Goal: Information Seeking & Learning: Learn about a topic

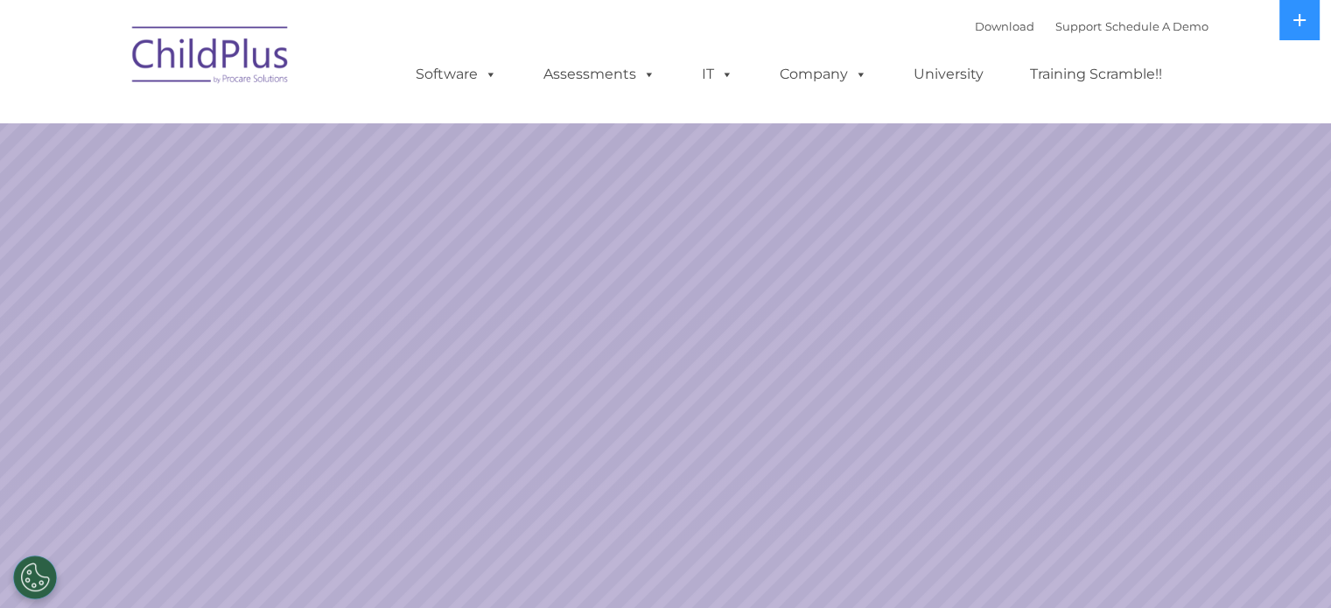
select select "MEDIUM"
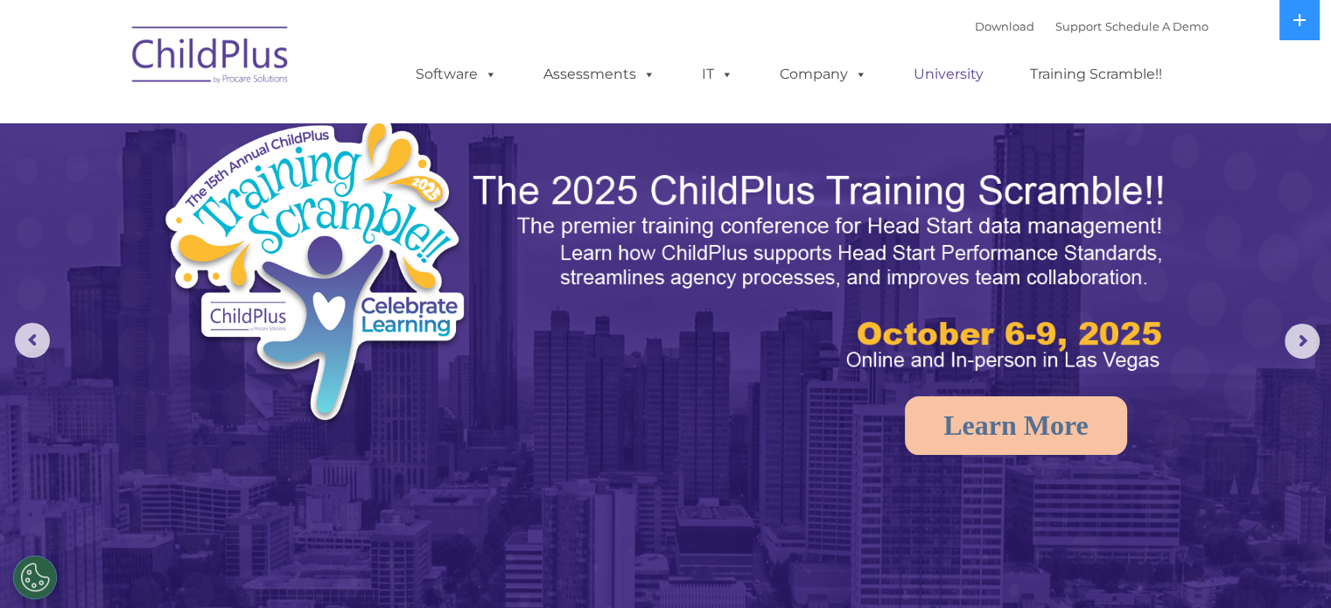
click at [949, 76] on link "University" at bounding box center [948, 74] width 105 height 35
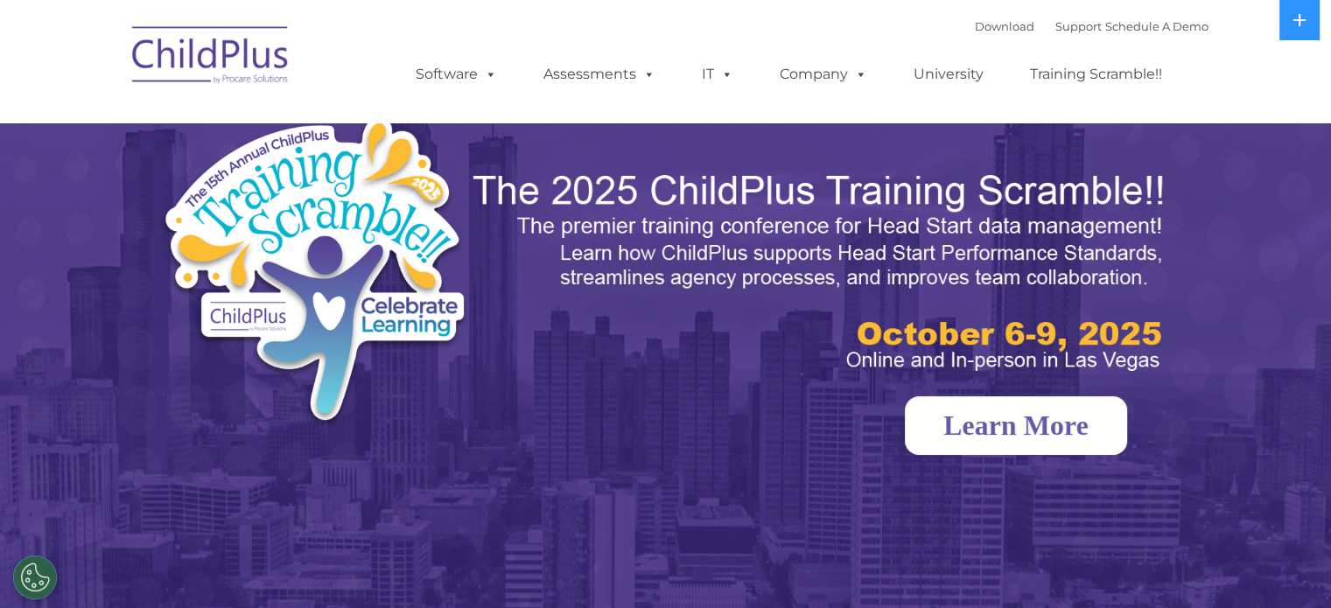
select select "MEDIUM"
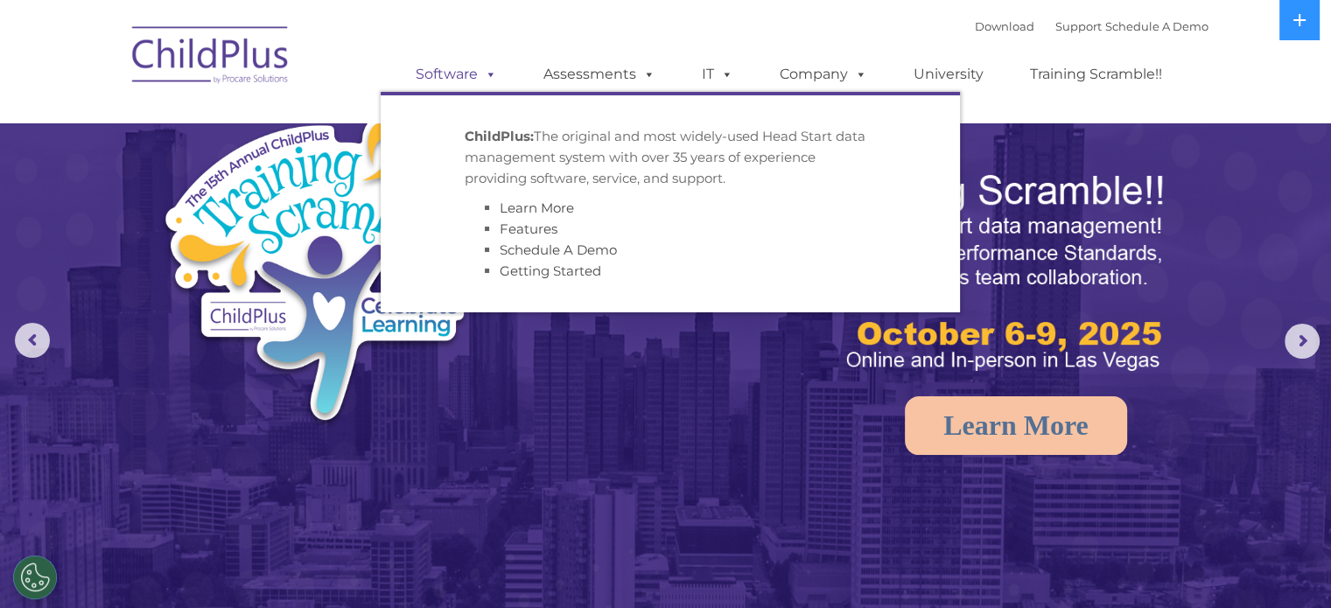
click at [463, 80] on link "Software" at bounding box center [456, 74] width 116 height 35
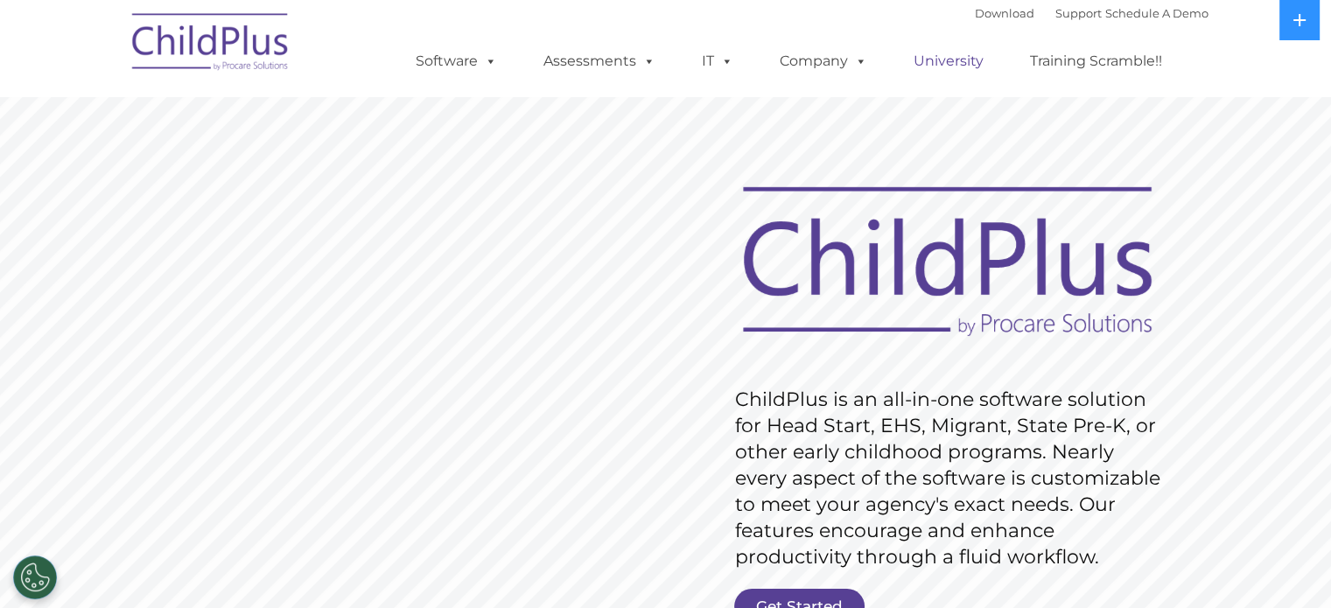
click at [922, 72] on link "University" at bounding box center [948, 61] width 105 height 35
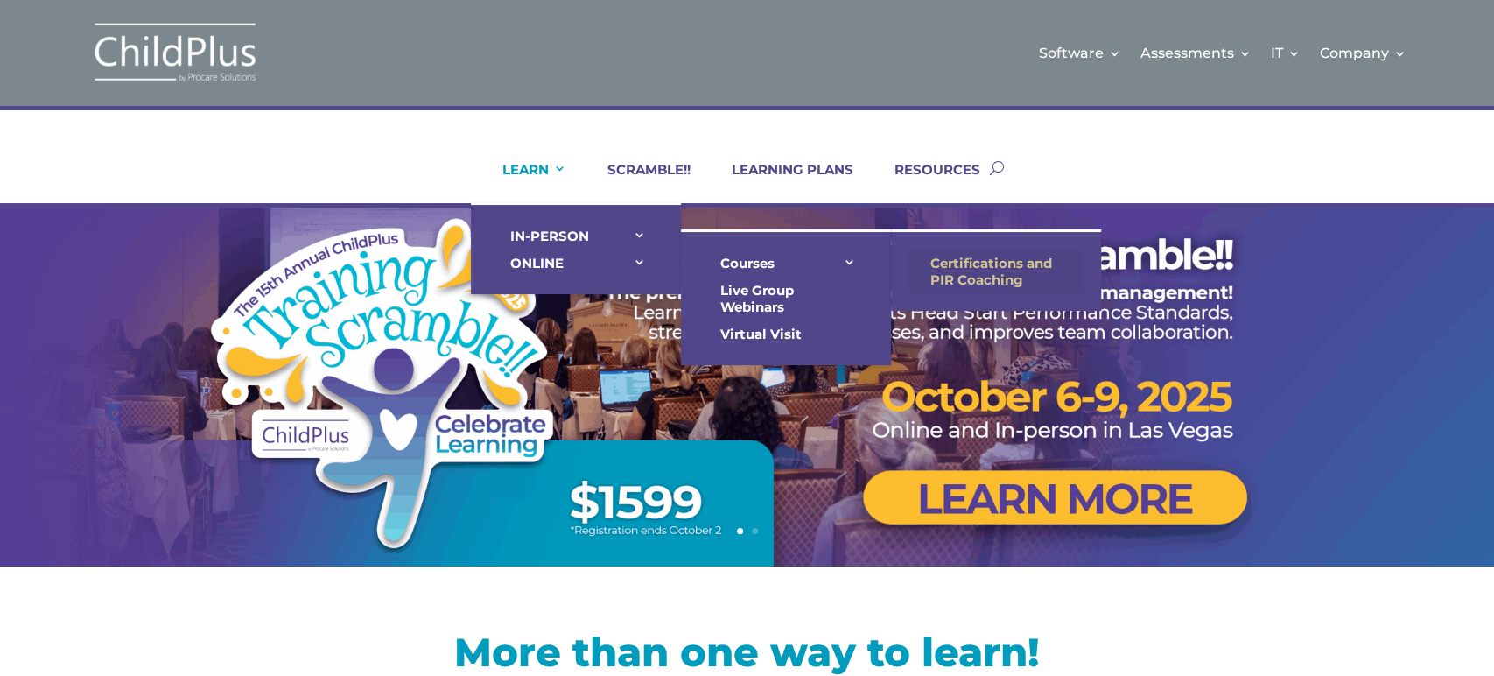
click at [921, 263] on link "Certifications and PIR Coaching" at bounding box center [995, 271] width 175 height 44
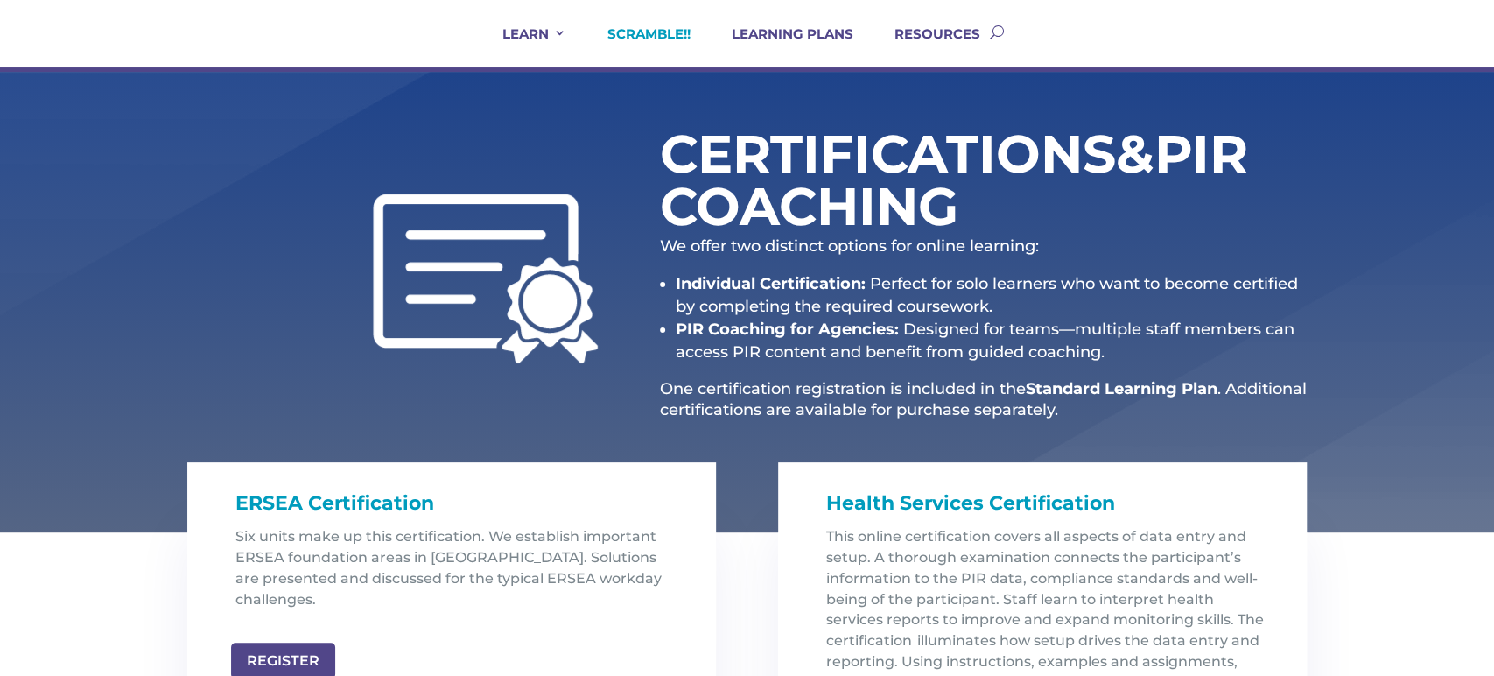
scroll to position [137, 0]
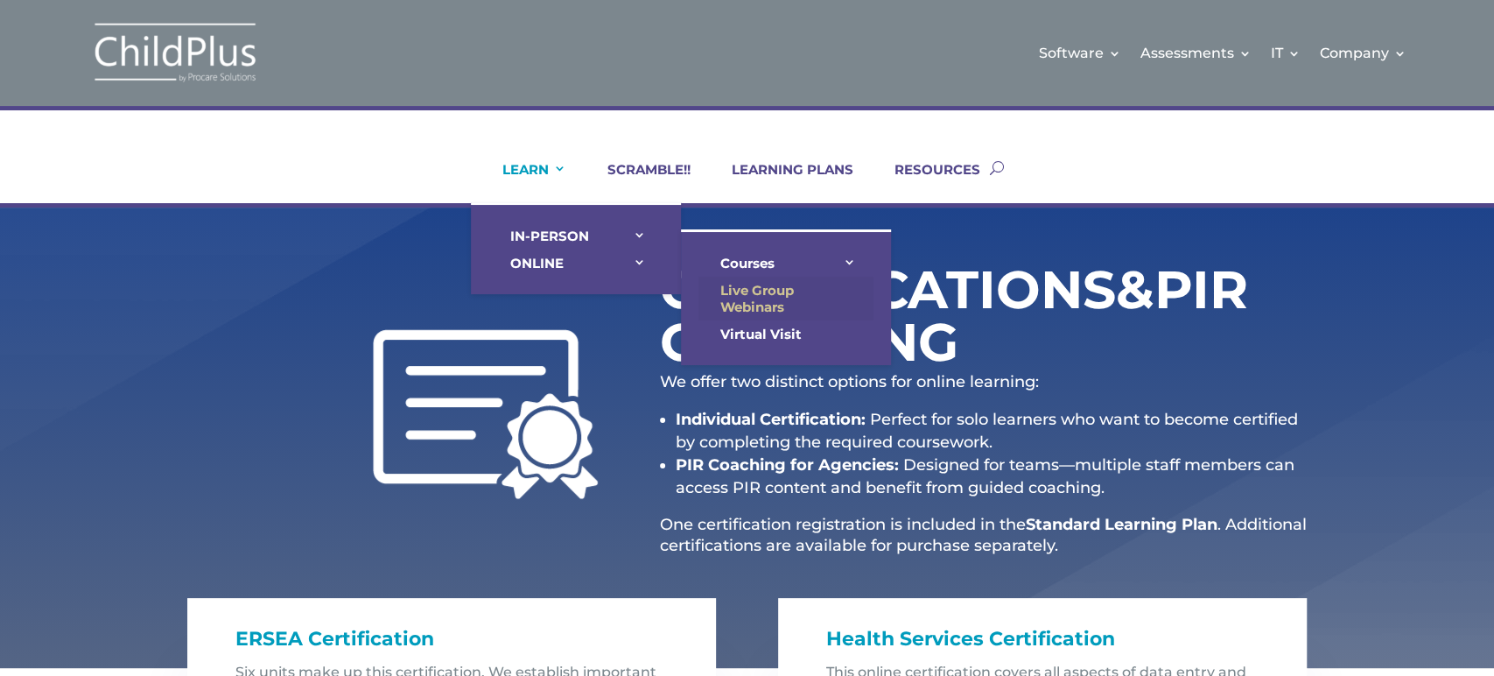
click at [753, 288] on link "Live Group Webinars" at bounding box center [785, 299] width 175 height 44
click at [762, 326] on link "Virtual Visit" at bounding box center [785, 333] width 175 height 27
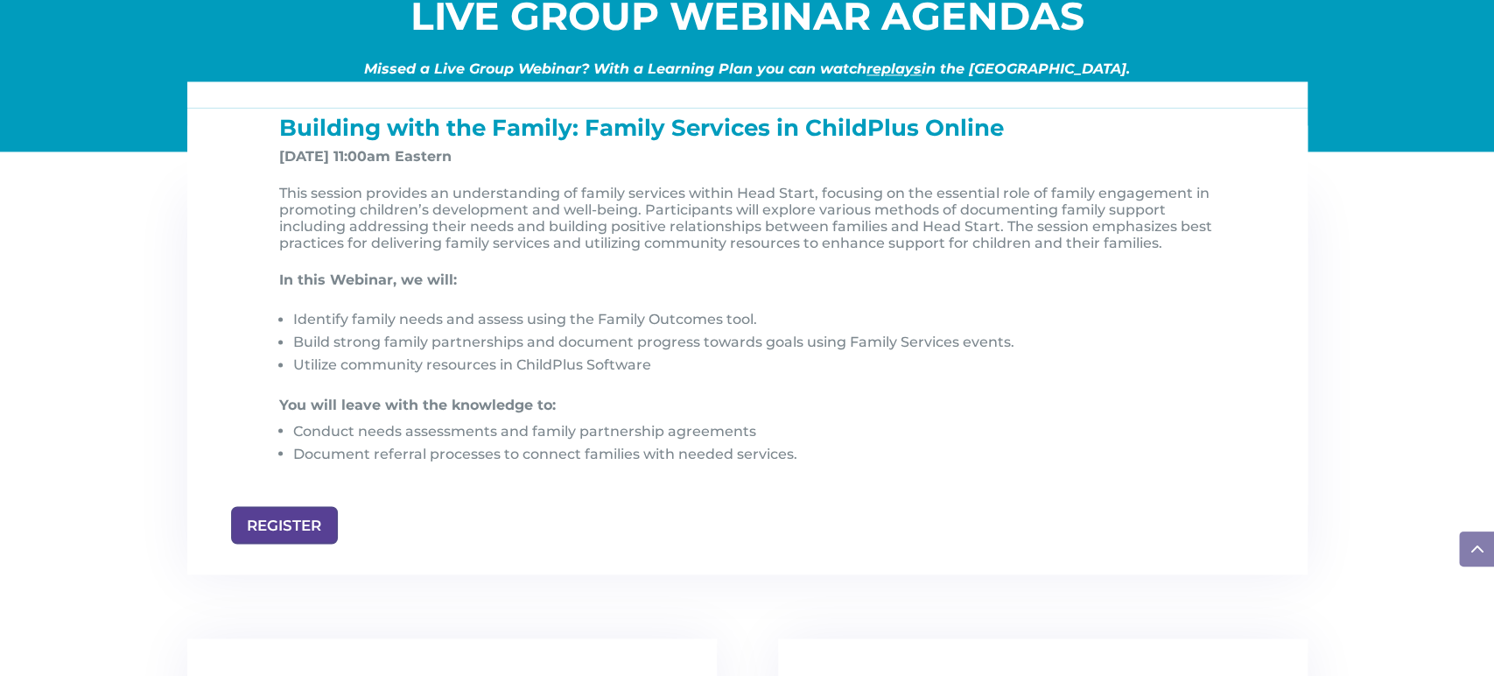
scroll to position [1814, 0]
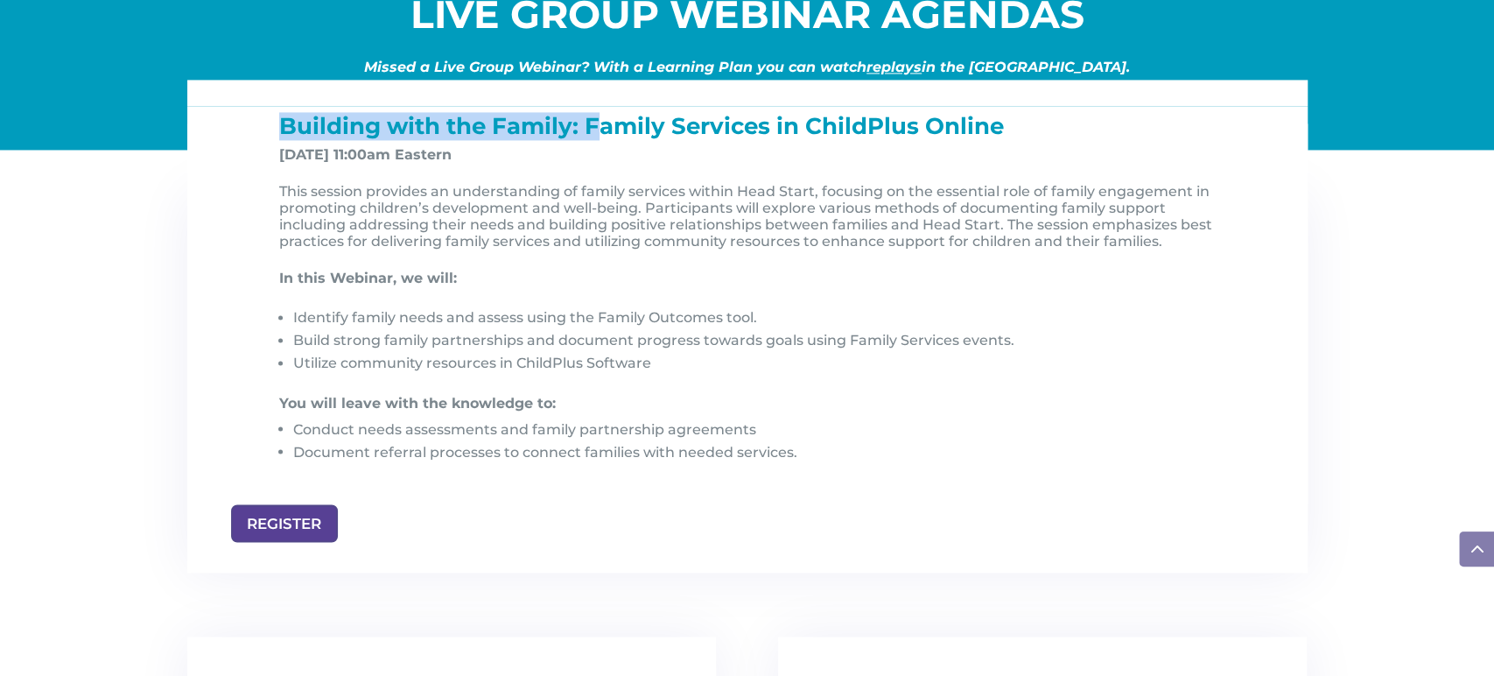
drag, startPoint x: 280, startPoint y: 113, endPoint x: 595, endPoint y: 112, distance: 315.0
click at [595, 112] on span "Building with the Family: Family Services in ChildPlus Online" at bounding box center [641, 126] width 725 height 28
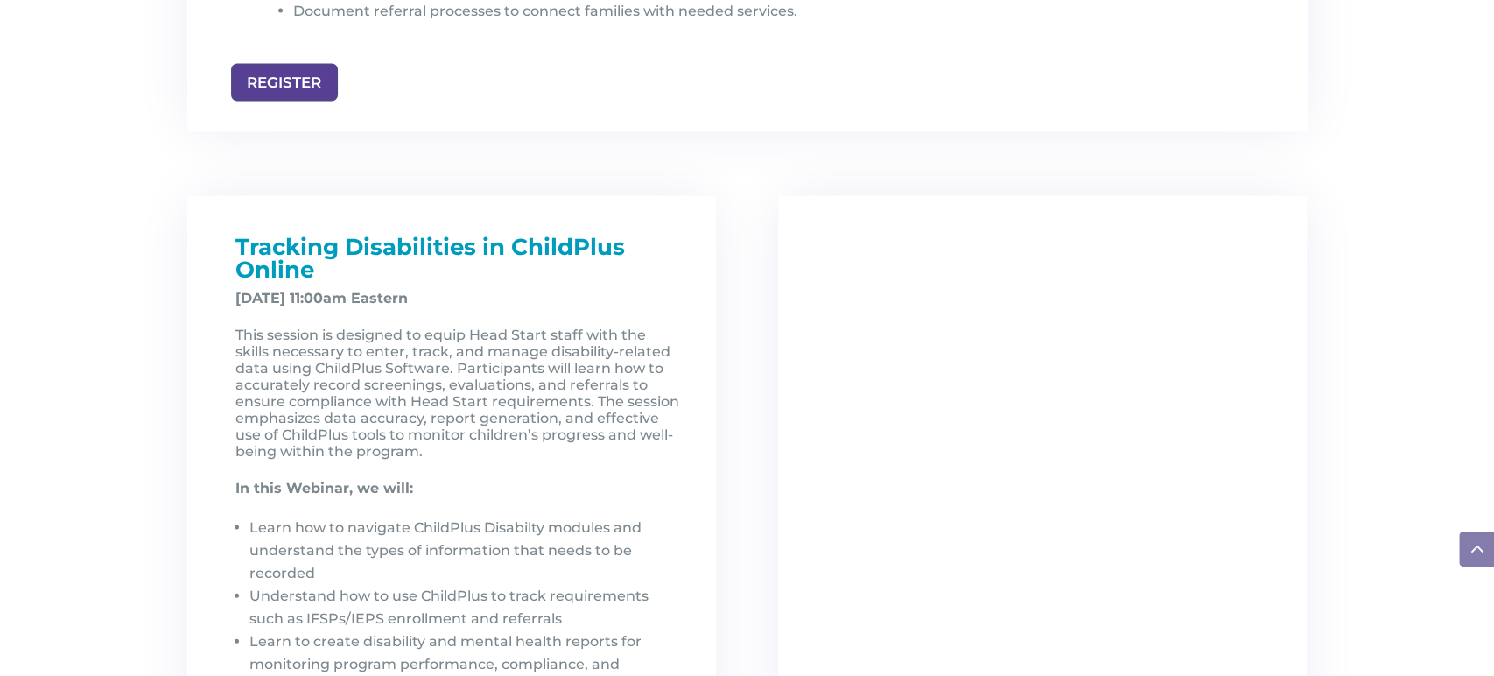
scroll to position [2258, 0]
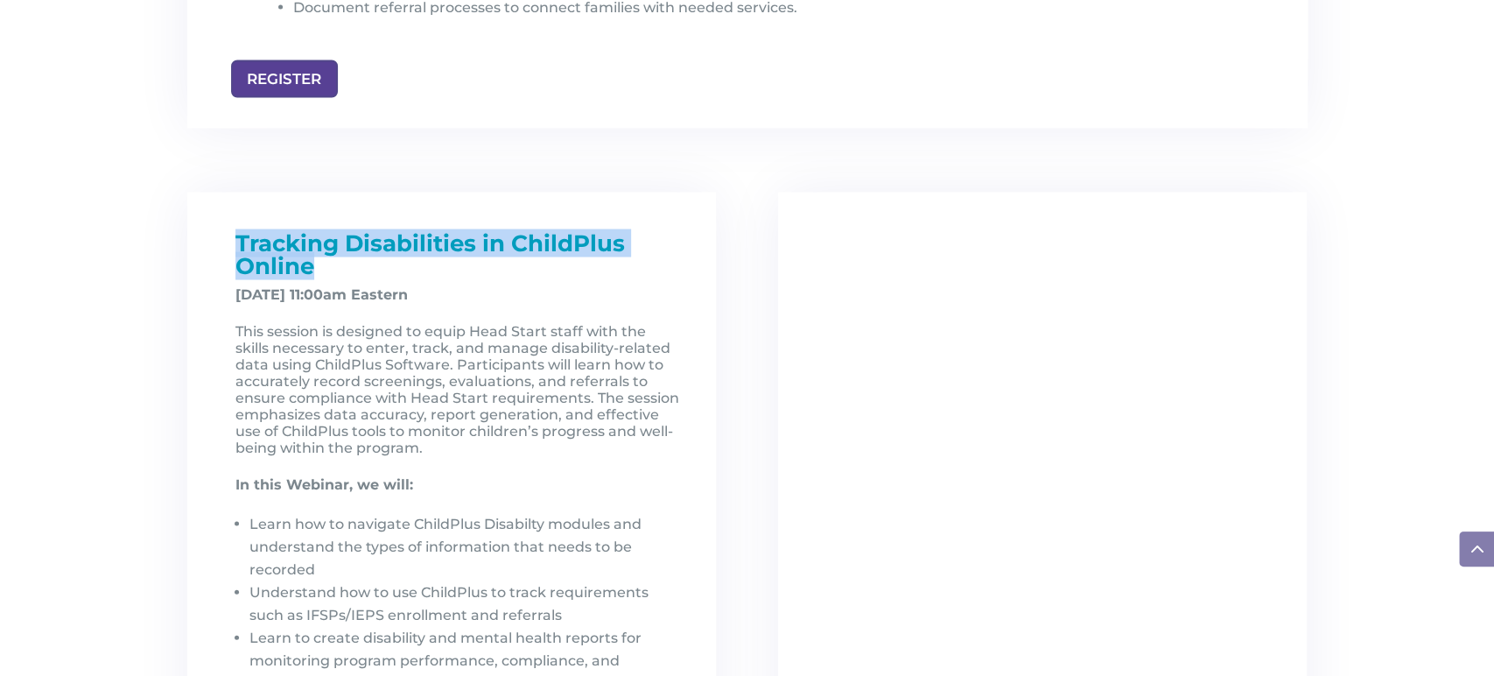
drag, startPoint x: 235, startPoint y: 242, endPoint x: 329, endPoint y: 271, distance: 98.0
click at [329, 271] on h1 "Tracking Disabilities in ChildPlus Online" at bounding box center [458, 259] width 446 height 54
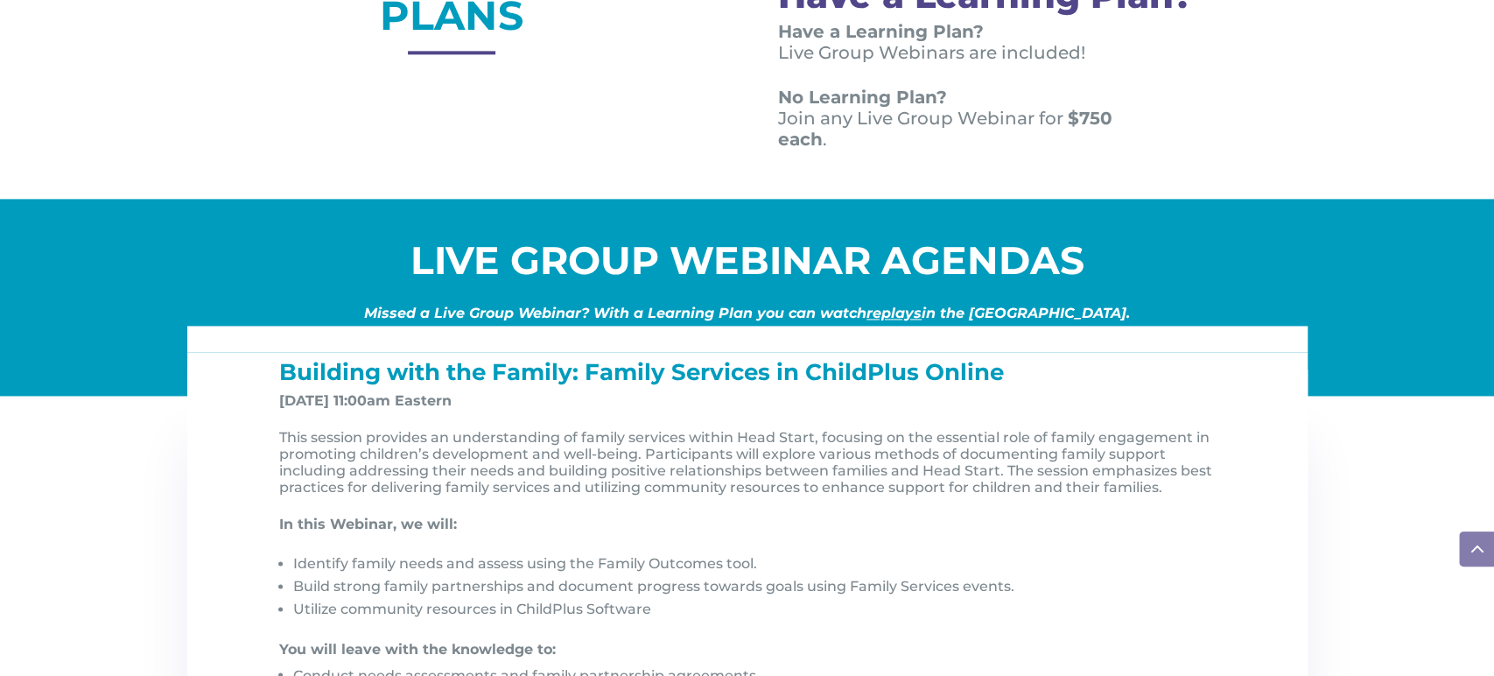
scroll to position [1566, 0]
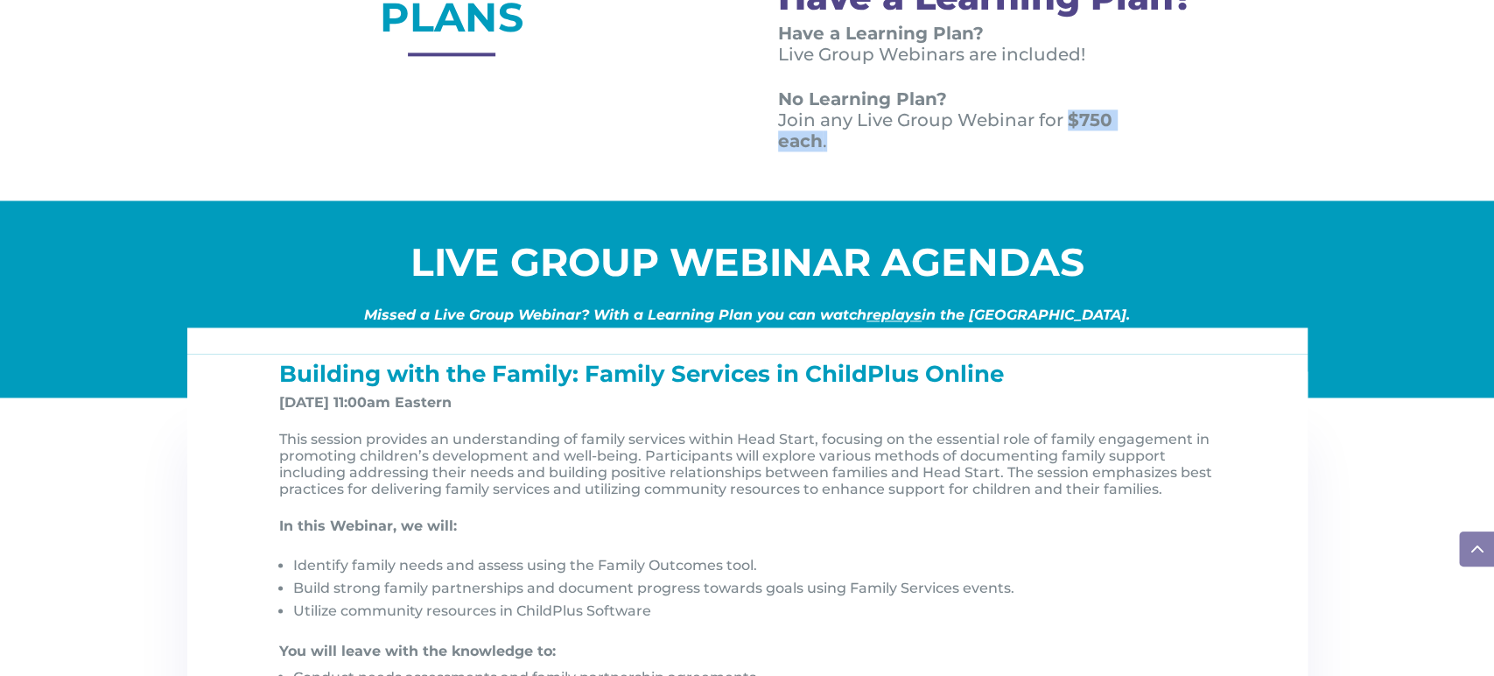
drag, startPoint x: 1063, startPoint y: 113, endPoint x: 1063, endPoint y: 138, distance: 25.4
click at [1063, 138] on p "No Learning Plan? Join any Live Group Webinar for $750 each ." at bounding box center [968, 119] width 381 height 63
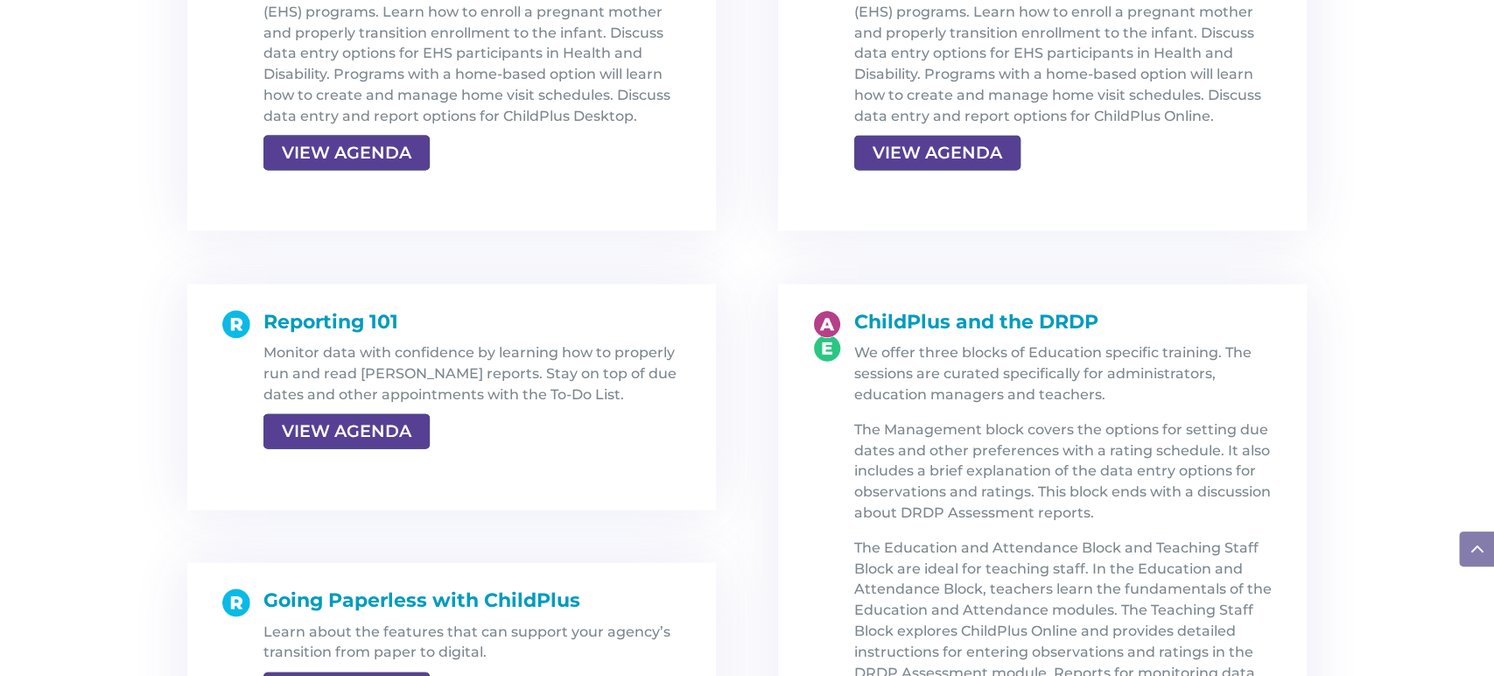
scroll to position [2393, 0]
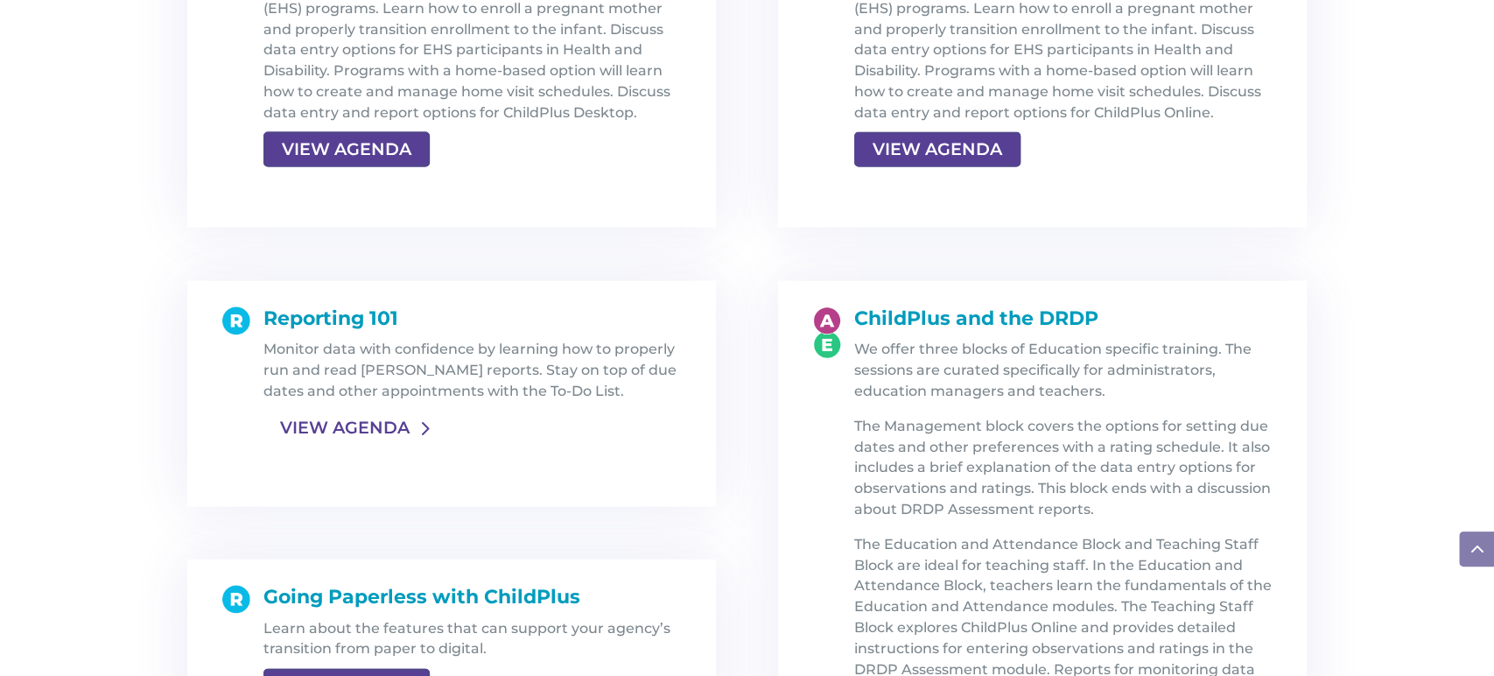
click at [332, 430] on link "VIEW AGENDA" at bounding box center [344, 428] width 163 height 32
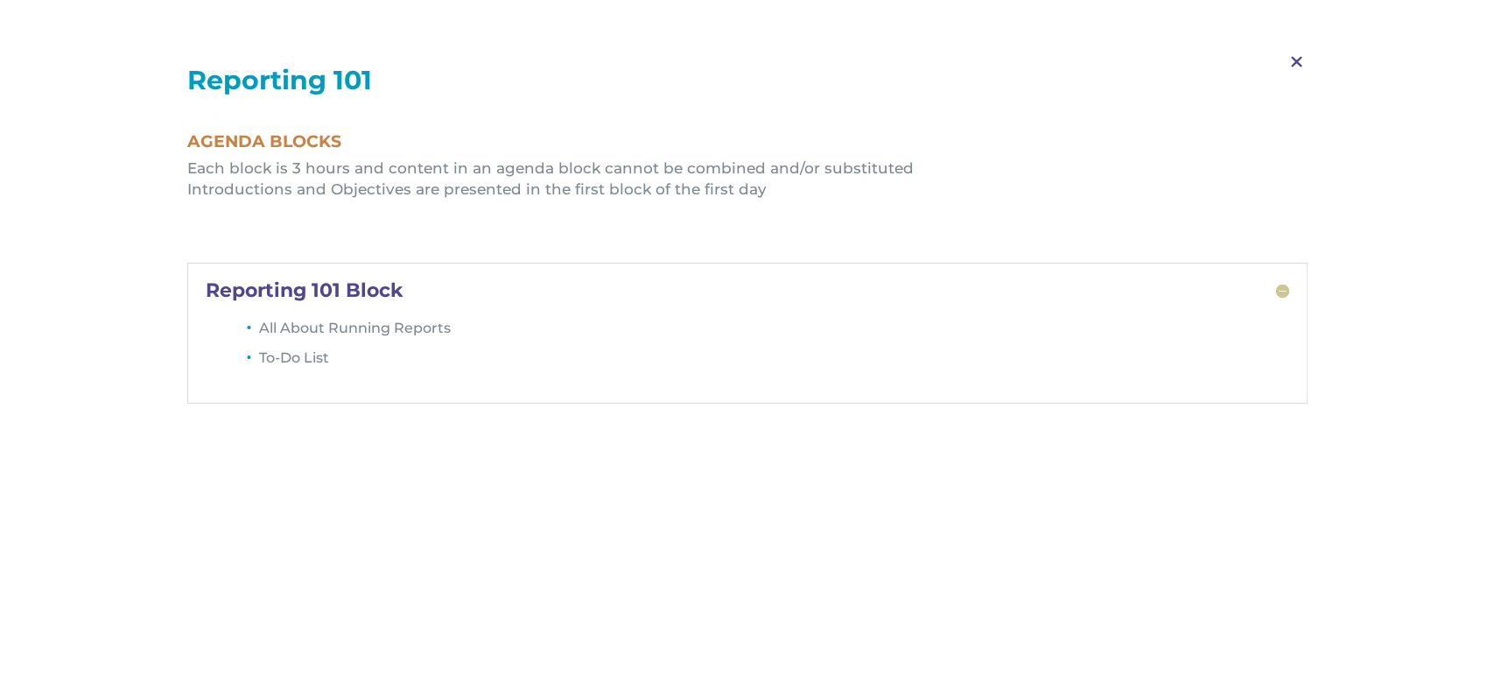
click at [1298, 67] on span "M" at bounding box center [1297, 62] width 52 height 51
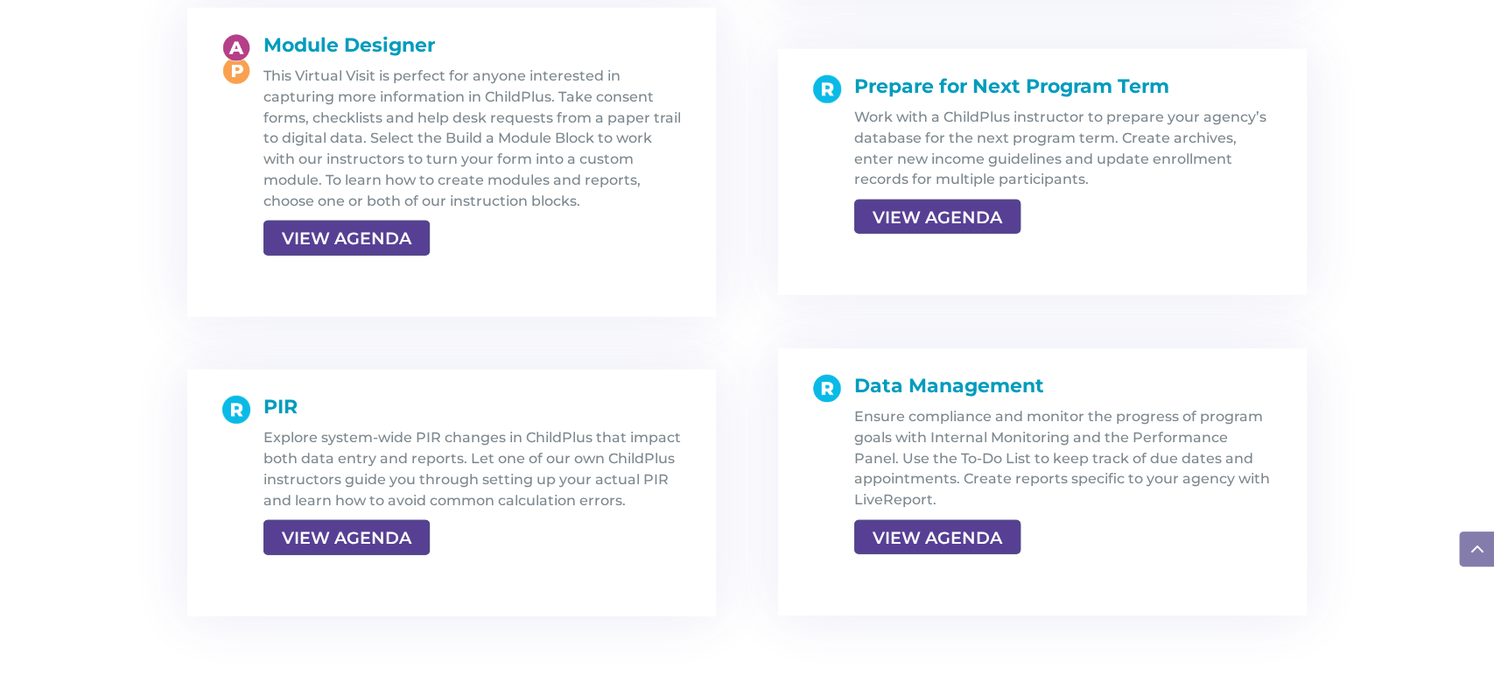
scroll to position [3205, 0]
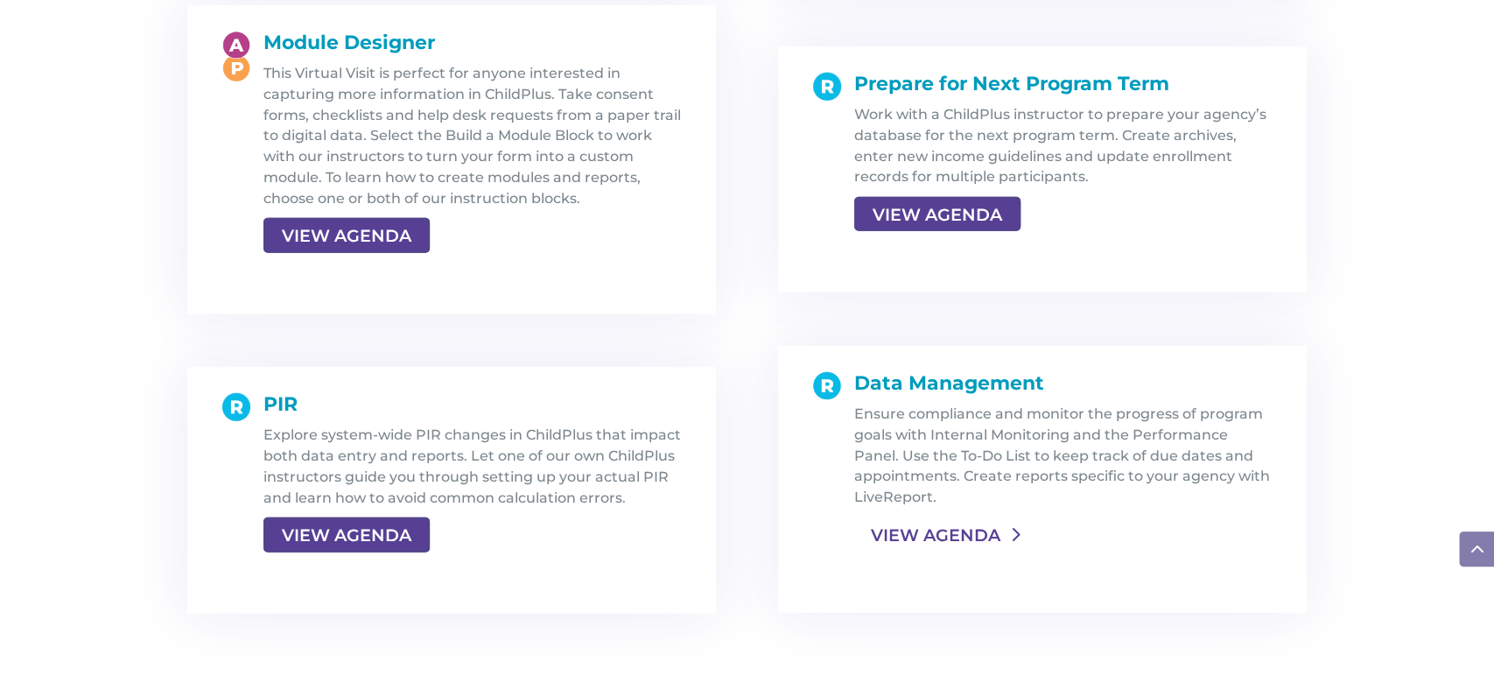
click at [923, 526] on link "VIEW AGENDA" at bounding box center [935, 535] width 163 height 32
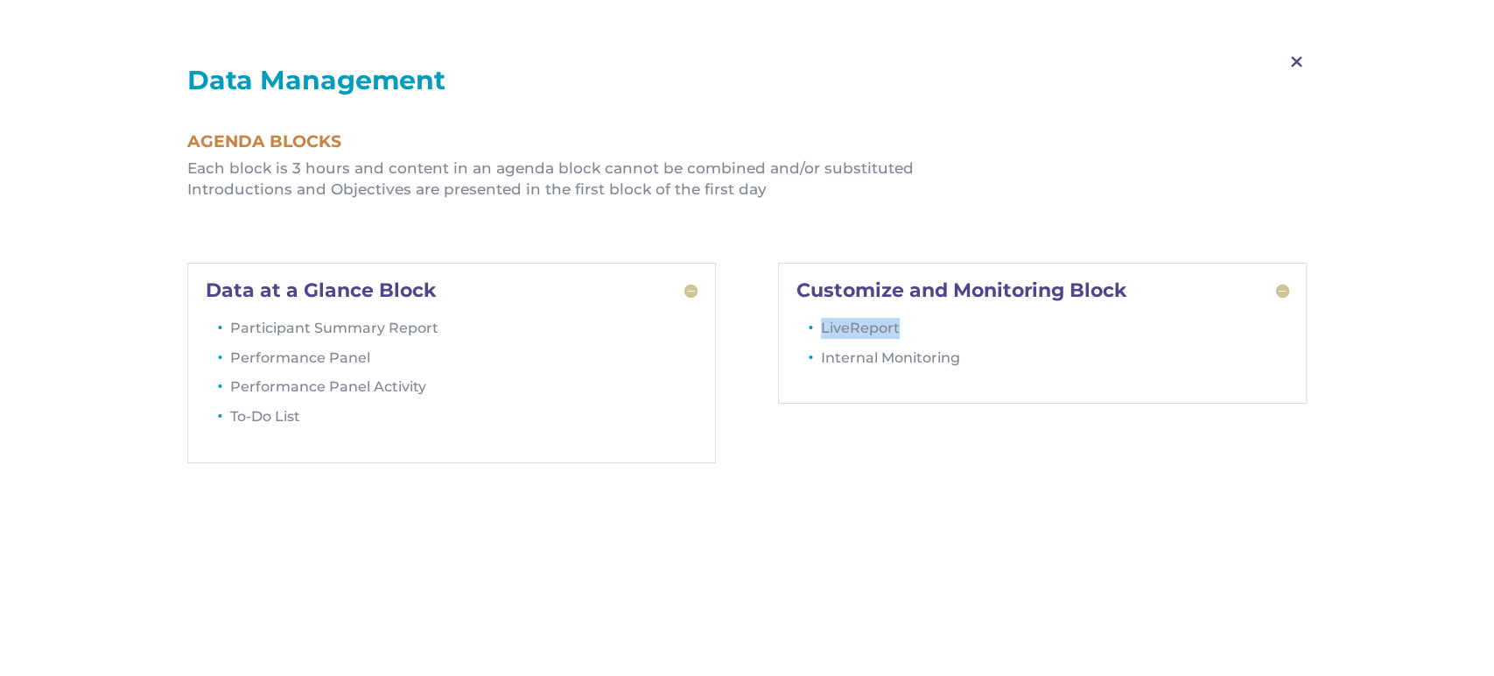
drag, startPoint x: 914, startPoint y: 331, endPoint x: 812, endPoint y: 337, distance: 101.7
click at [821, 337] on li "LiveReport" at bounding box center [1055, 333] width 468 height 30
drag, startPoint x: 426, startPoint y: 392, endPoint x: 228, endPoint y: 387, distance: 198.7
click at [230, 387] on li "Performance Panel Activity" at bounding box center [464, 391] width 468 height 30
click at [1297, 60] on span "M" at bounding box center [1297, 62] width 52 height 51
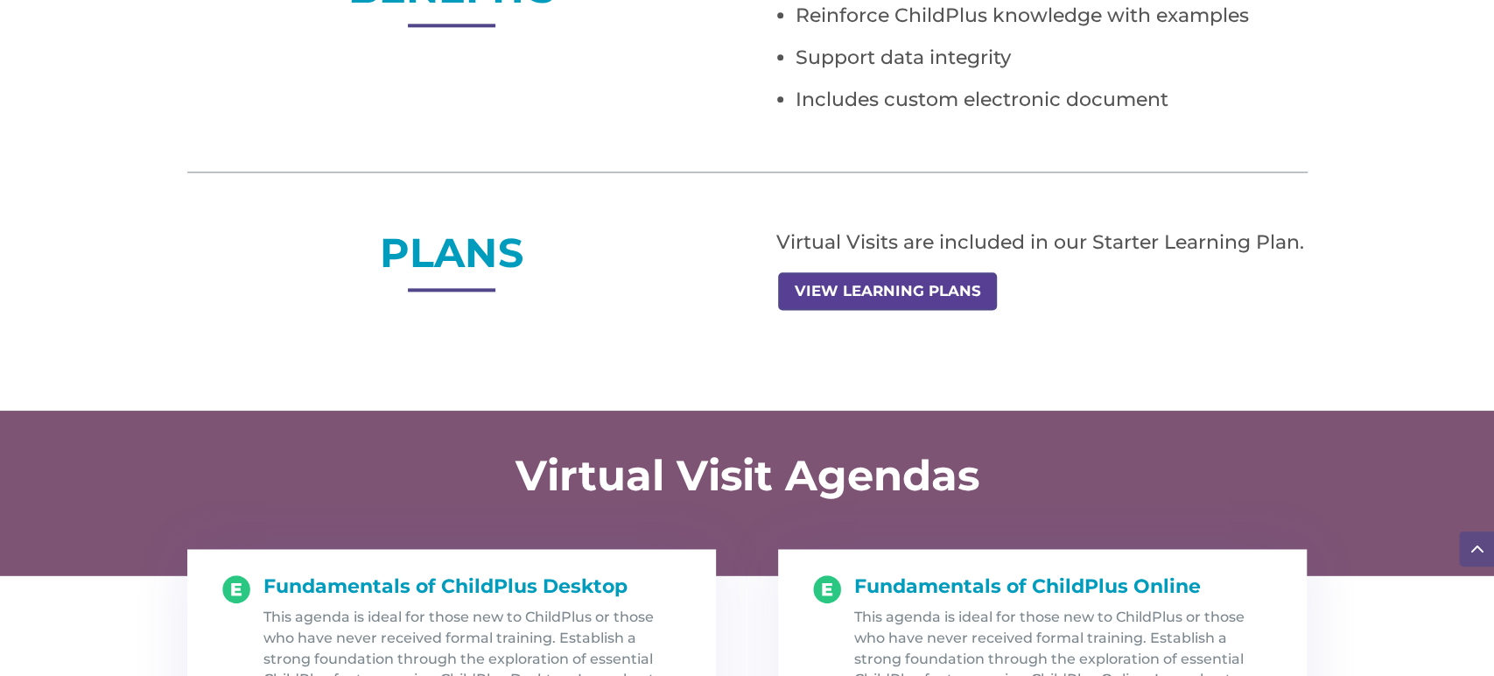
scroll to position [1398, 0]
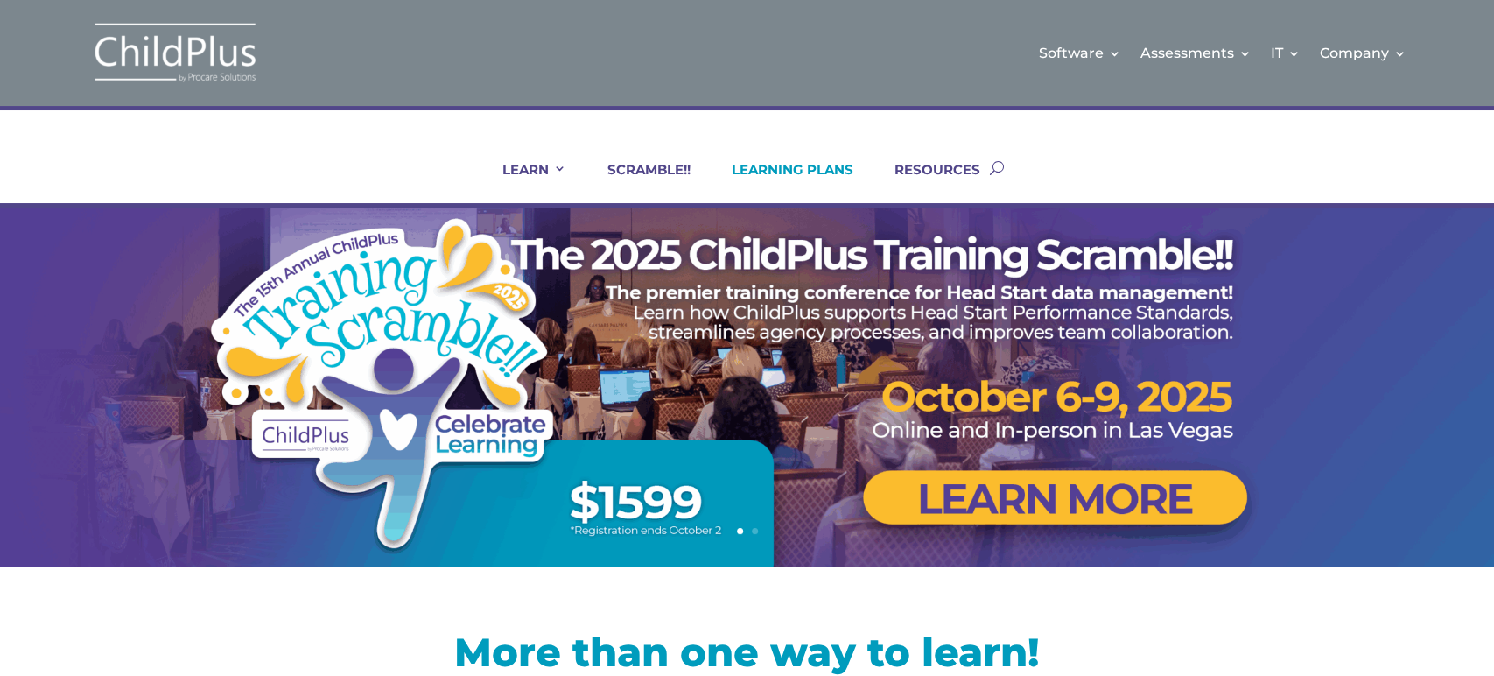
click at [758, 168] on link "LEARNING PLANS" at bounding box center [782, 182] width 144 height 42
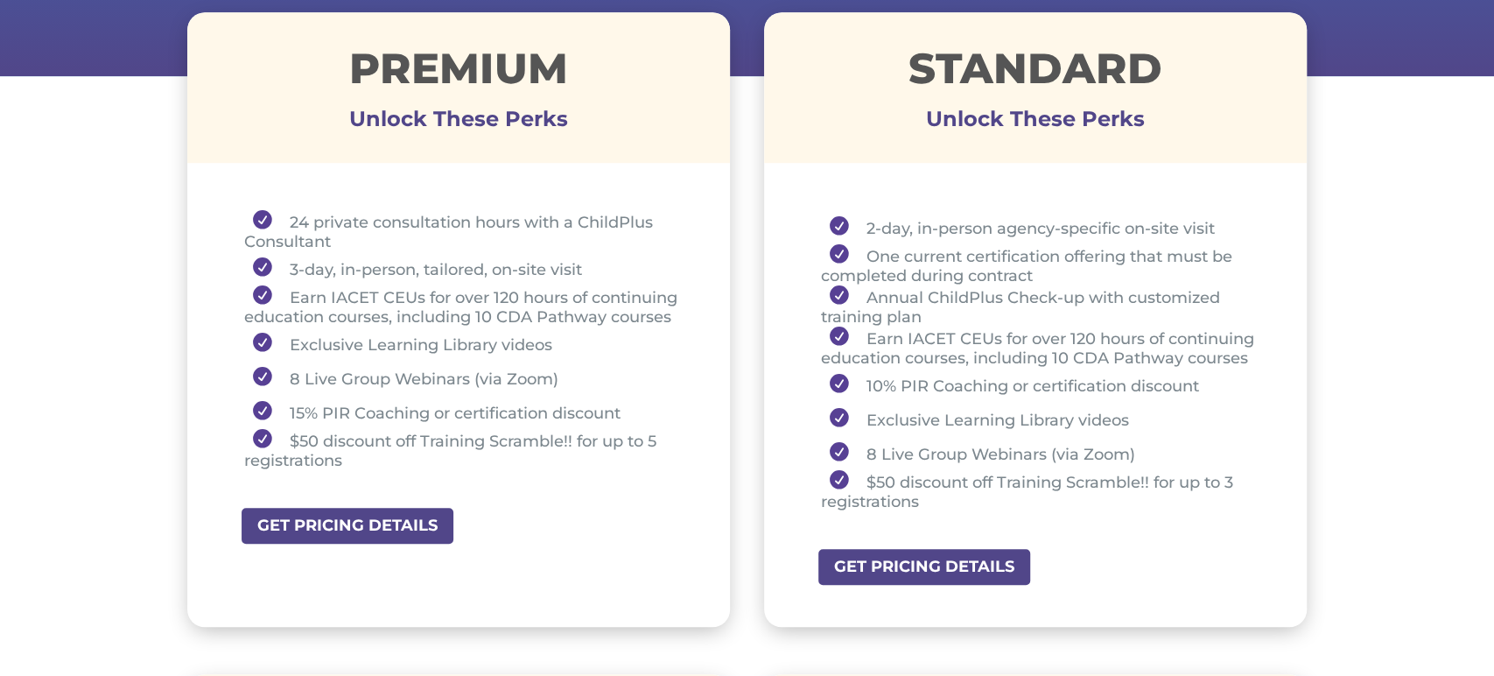
scroll to position [672, 0]
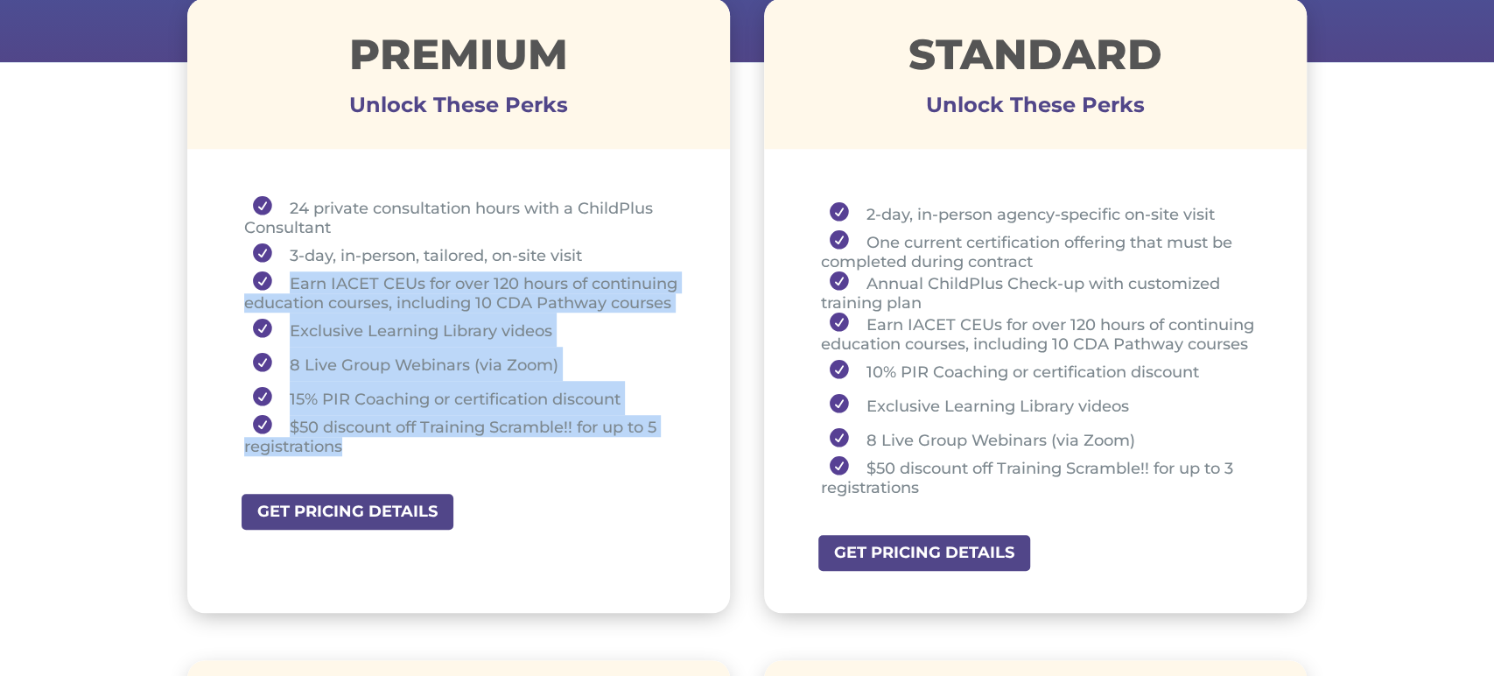
drag, startPoint x: 283, startPoint y: 277, endPoint x: 356, endPoint y: 442, distance: 181.0
click at [356, 442] on ul "24 private consultation hours with a ChildPlus Consultant 3-day, in-person, tai…" at bounding box center [459, 334] width 456 height 276
click at [286, 403] on li "15% PIR Coaching or certification discount" at bounding box center [465, 398] width 443 height 34
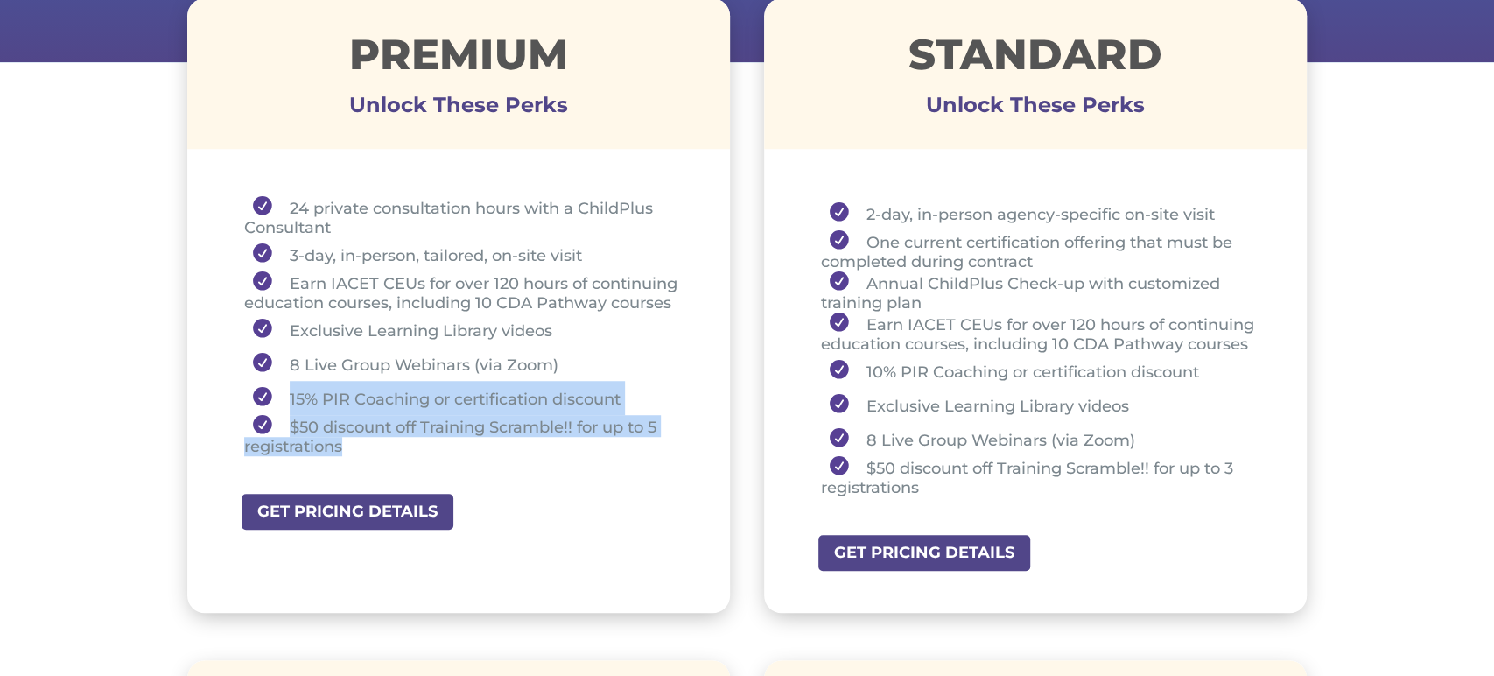
drag, startPoint x: 286, startPoint y: 402, endPoint x: 364, endPoint y: 444, distance: 88.5
click at [364, 444] on ul "24 private consultation hours with a ChildPlus Consultant 3-day, in-person, tai…" at bounding box center [459, 334] width 456 height 276
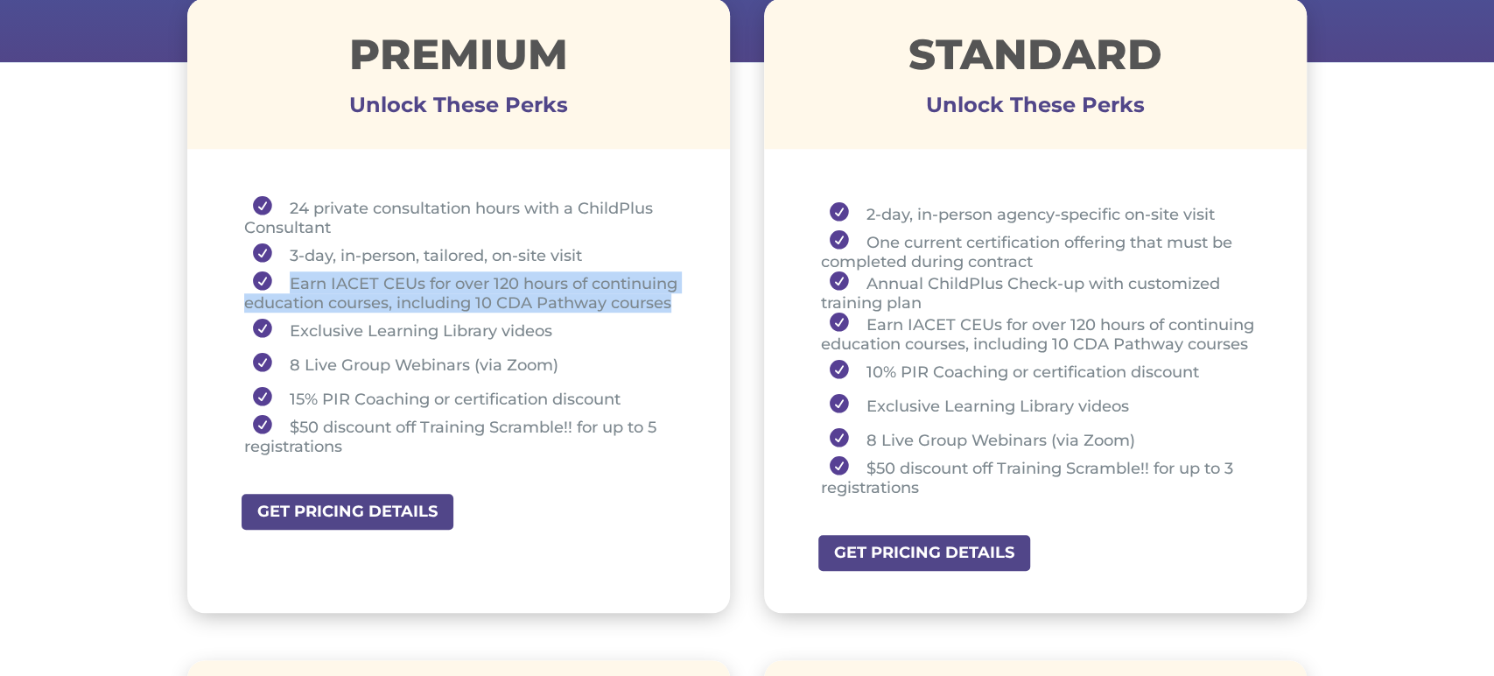
drag, startPoint x: 287, startPoint y: 284, endPoint x: 681, endPoint y: 296, distance: 394.0
click at [681, 296] on li "Earn IACET CEUs for over 120 hours of continuing education courses, including 1…" at bounding box center [465, 291] width 443 height 41
